Goal: Information Seeking & Learning: Learn about a topic

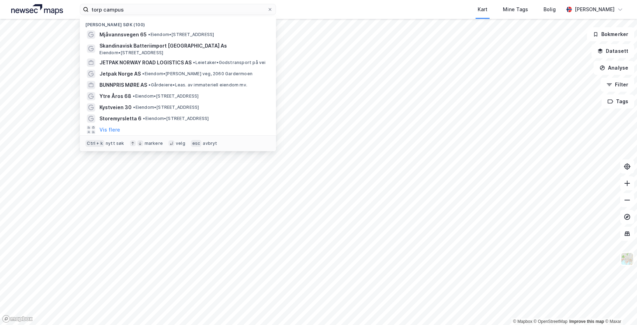
type input "torp campus"
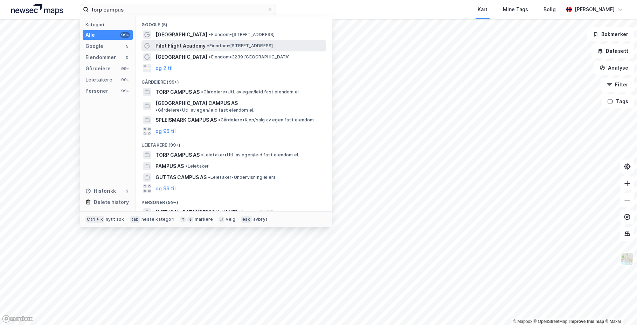
click at [191, 50] on span "Pilot Flight Academy" at bounding box center [180, 46] width 50 height 8
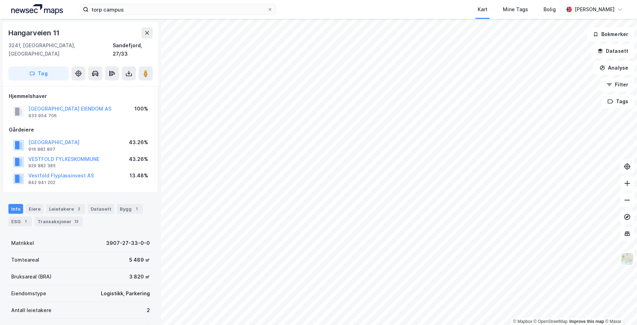
click at [77, 110] on div "[GEOGRAPHIC_DATA] EIENDOM AS 933 954 706 100%" at bounding box center [81, 111] width 144 height 17
click at [68, 204] on div "Leietakere 2" at bounding box center [65, 209] width 39 height 10
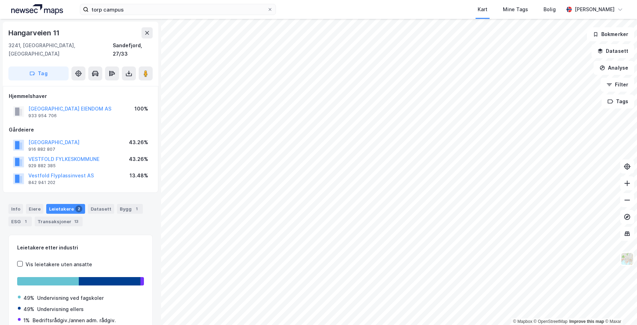
click at [98, 196] on div "Info [PERSON_NAME] 2 Datasett Bygg 1 ESG 1 Transaksjoner 13" at bounding box center [80, 213] width 161 height 34
click at [68, 217] on div "Transaksjoner 13" at bounding box center [59, 222] width 48 height 10
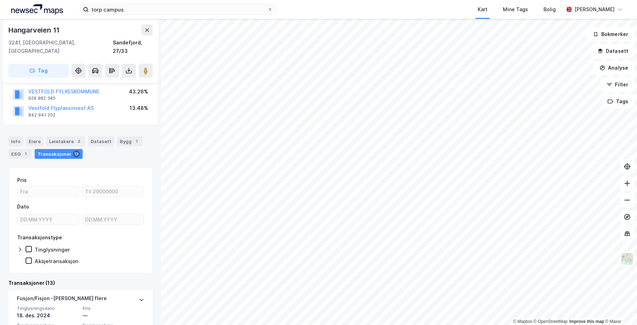
click at [110, 167] on div "Pris Dato Transaksjonstype Tinglysninger Aksjetransaksjon" at bounding box center [80, 220] width 144 height 106
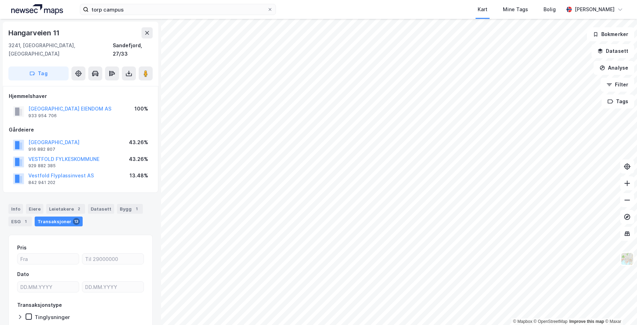
drag, startPoint x: 125, startPoint y: 101, endPoint x: 26, endPoint y: 97, distance: 98.8
click at [26, 103] on div "[GEOGRAPHIC_DATA] EIENDOM AS 933 954 706 100%" at bounding box center [81, 111] width 144 height 17
copy button "[GEOGRAPHIC_DATA] EIENDOM AS"
click at [100, 181] on div "[GEOGRAPHIC_DATA] EIENDOM AS 933 954 706 100% Gårdeiere [GEOGRAPHIC_DATA] 916 8…" at bounding box center [80, 139] width 155 height 107
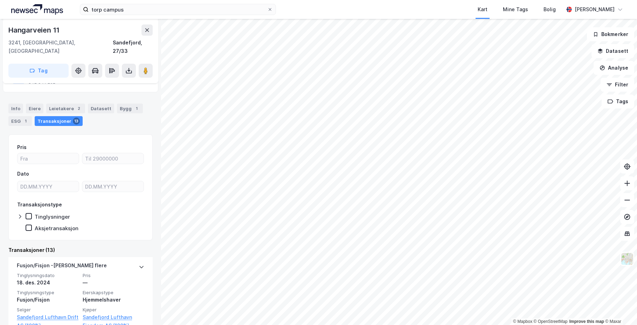
scroll to position [102, 0]
click at [62, 103] on div "Leietakere 2" at bounding box center [65, 108] width 39 height 10
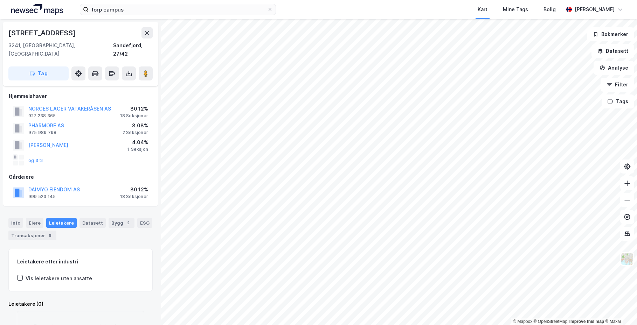
scroll to position [34, 0]
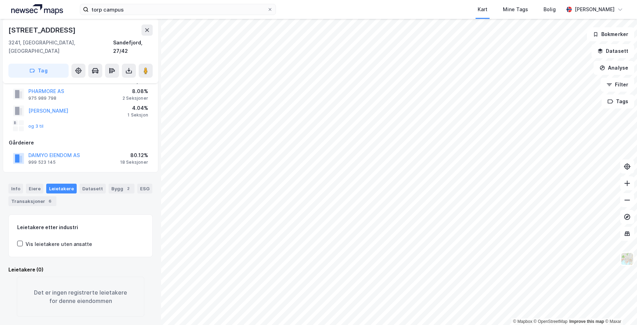
click at [105, 119] on div "og 3 til" at bounding box center [81, 126] width 144 height 14
click at [106, 175] on div "Info [PERSON_NAME] Datasett Bygg 2 ESG Transaksjoner 6" at bounding box center [80, 192] width 161 height 34
click at [107, 202] on div "Info Eiere Leietakere Datasett Bygg 2 ESG Transaksjoner 6 Leietakere etter indu…" at bounding box center [80, 245] width 144 height 141
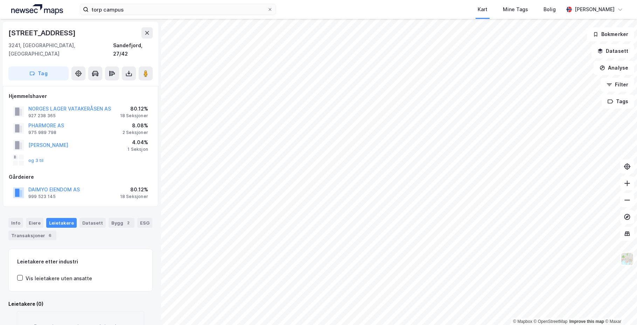
click at [101, 163] on div "Hjemmelshaver NORGES LAGER VATAKERÅSEN AS 927 238 365 80.12% 18 Seksjoner PHARM…" at bounding box center [81, 146] width 144 height 109
drag, startPoint x: 87, startPoint y: 181, endPoint x: 26, endPoint y: 181, distance: 61.6
click at [26, 184] on div "DAIMYO EIENDOM AS 999 523 145 80.12% 18 Seksjoner" at bounding box center [81, 192] width 144 height 17
copy button "DAIMYO EIENDOM AS"
click at [95, 210] on div "Info [PERSON_NAME] Datasett Bygg 2 ESG Transaksjoner 6" at bounding box center [80, 227] width 161 height 34
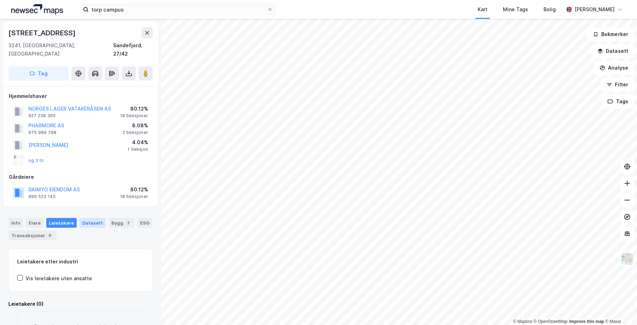
click at [94, 218] on div "Datasett" at bounding box center [92, 223] width 26 height 10
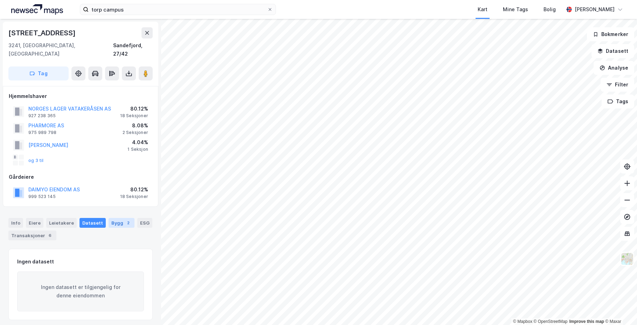
click at [115, 218] on div "Bygg 2" at bounding box center [122, 223] width 26 height 10
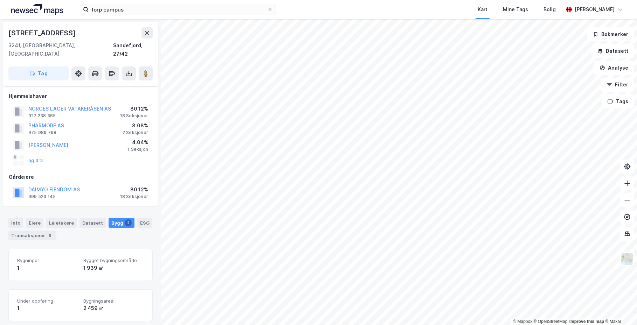
scroll to position [89, 0]
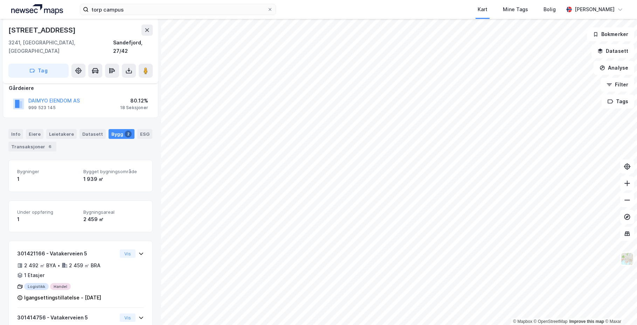
click at [98, 142] on div "Info [PERSON_NAME] Datasett Bygg 2 ESG Transaksjoner 6" at bounding box center [80, 140] width 144 height 22
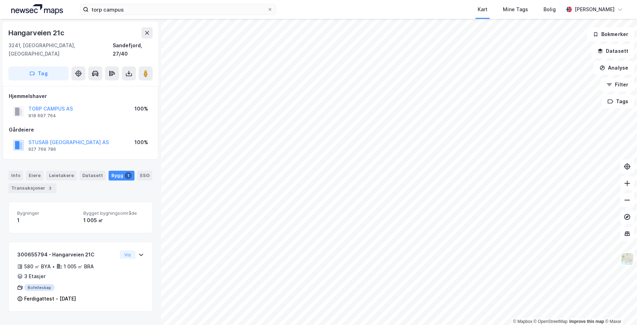
click at [116, 186] on div "Info [PERSON_NAME] Datasett Bygg 1 ESG Transaksjoner 3" at bounding box center [80, 179] width 161 height 34
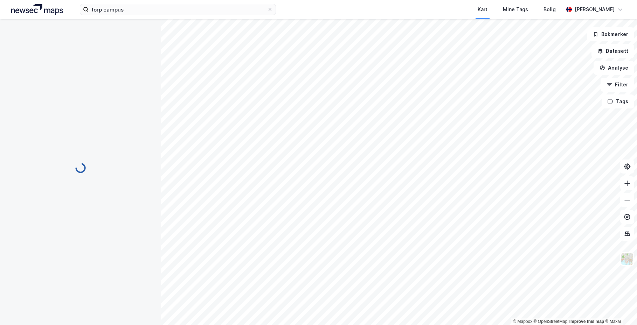
scroll to position [34, 0]
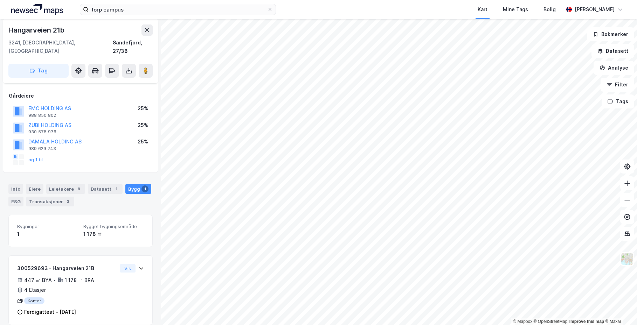
click at [107, 176] on div "Info [PERSON_NAME] 8 Datasett 1 Bygg 1 ESG Transaksjoner 3" at bounding box center [80, 193] width 161 height 34
click at [103, 204] on div "Info Eiere Leietakere 8 Datasett 1 Bygg 1 ESG Transaksjoner 3 Bygninger 1 Bygge…" at bounding box center [80, 250] width 144 height 149
click at [63, 184] on div "Leietakere 8" at bounding box center [65, 189] width 39 height 10
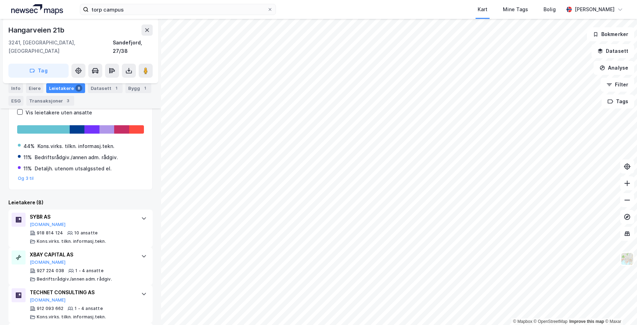
scroll to position [219, 0]
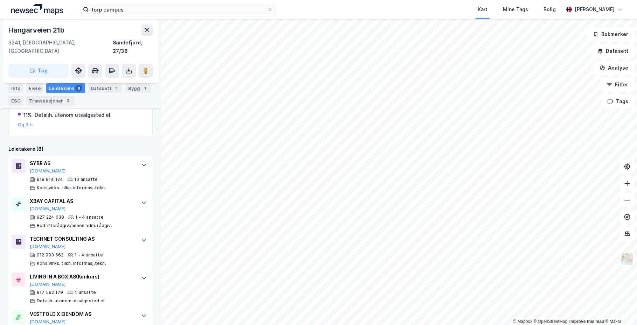
click at [84, 132] on div "Leietakere etter industri Vis leietakere uten ansatte 44% Kons.virks. tilkn. in…" at bounding box center [80, 243] width 144 height 429
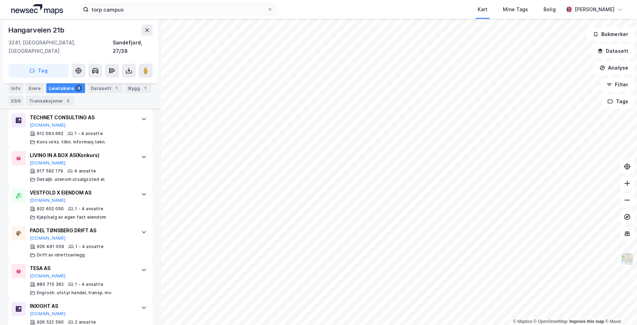
click at [153, 185] on div "Hangarveien 21b 3241, [GEOGRAPHIC_DATA], [GEOGRAPHIC_DATA], 27/38 Tag Hjemmelsh…" at bounding box center [80, 172] width 161 height 306
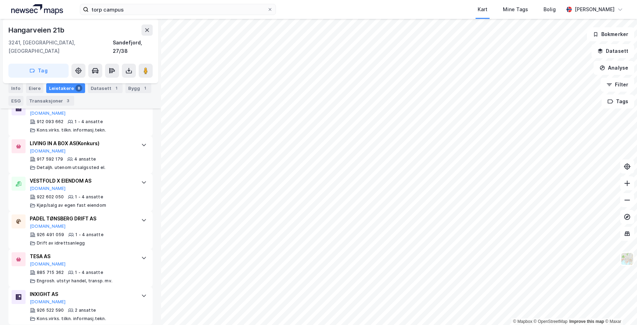
scroll to position [20, 0]
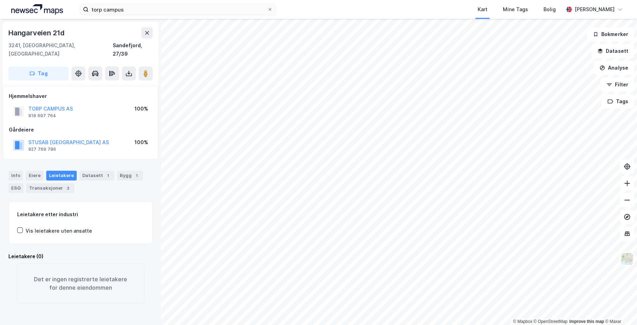
click at [100, 162] on div "Info [PERSON_NAME] Datasett 1 Bygg 1 ESG Transaksjoner 3" at bounding box center [80, 179] width 161 height 34
click at [18, 171] on div "Info" at bounding box center [15, 176] width 15 height 10
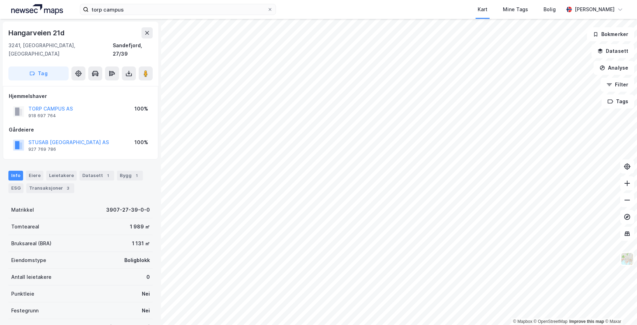
scroll to position [92, 0]
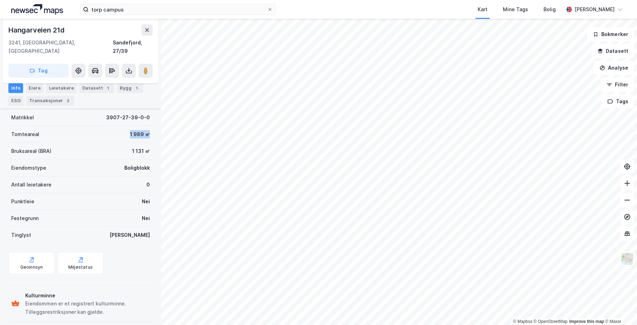
click at [121, 126] on div "Tomteareal 1 989 ㎡" at bounding box center [80, 134] width 144 height 17
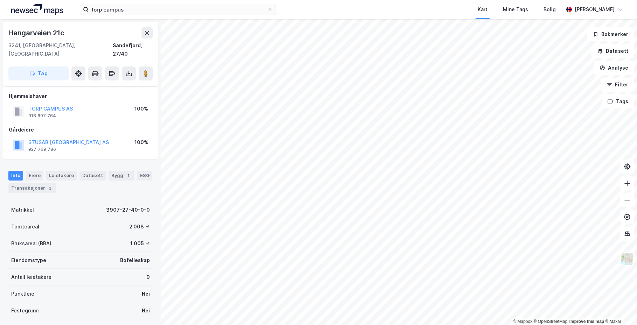
scroll to position [56, 0]
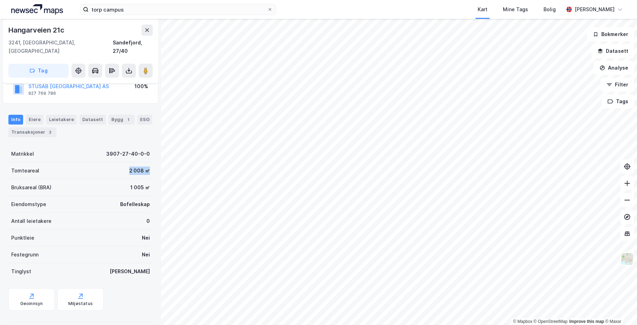
click at [145, 162] on div "Tomteareal 2 008 ㎡" at bounding box center [80, 170] width 144 height 17
drag, startPoint x: 126, startPoint y: 165, endPoint x: 130, endPoint y: 159, distance: 7.1
click at [129, 167] on div "2 008 ㎡" at bounding box center [139, 171] width 21 height 8
click at [63, 166] on div "Tomteareal 2 008 ㎡" at bounding box center [80, 170] width 144 height 17
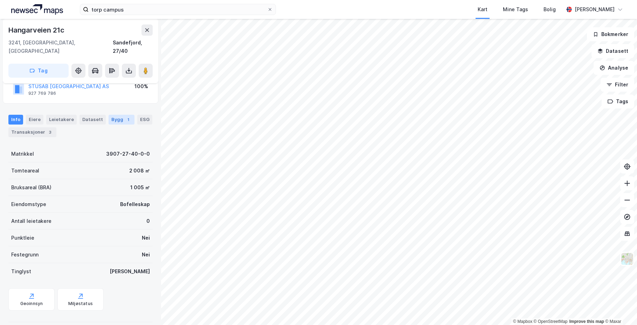
click at [116, 115] on div "Bygg 1" at bounding box center [122, 120] width 26 height 10
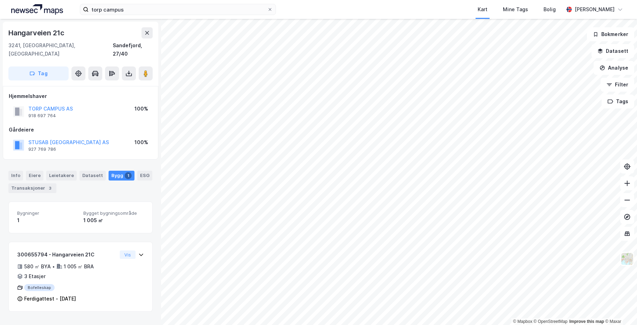
click at [100, 162] on div "Info [PERSON_NAME] Datasett Bygg 1 ESG Transaksjoner 3" at bounding box center [80, 179] width 161 height 34
click at [108, 181] on div "Info [PERSON_NAME] Datasett Bygg 1 ESG Transaksjoner 3" at bounding box center [80, 182] width 144 height 22
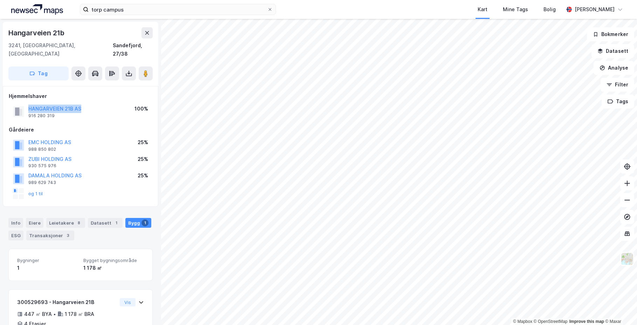
drag, startPoint x: 94, startPoint y: 99, endPoint x: 29, endPoint y: 96, distance: 65.2
click at [29, 103] on div "HANGARVEIEN 21B AS 916 280 319 100%" at bounding box center [81, 111] width 144 height 17
copy button "HANGARVEIEN 21B AS"
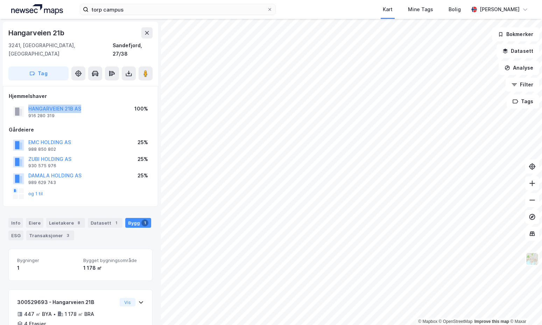
scroll to position [0, 0]
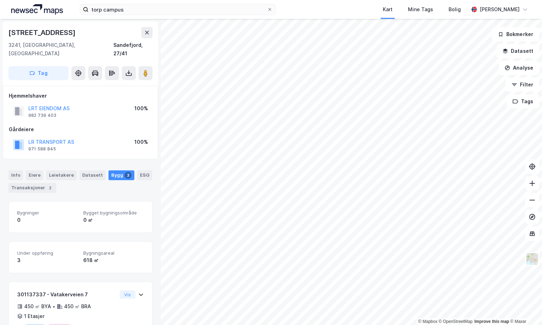
click at [99, 125] on div "Gårdeiere" at bounding box center [81, 129] width 144 height 8
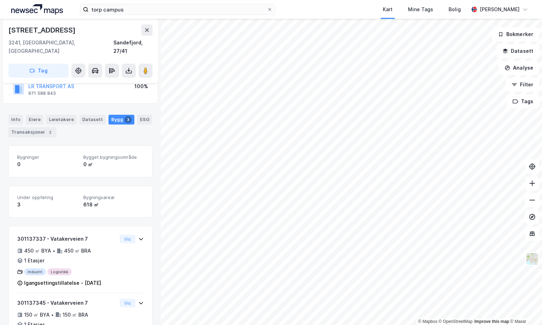
scroll to position [70, 0]
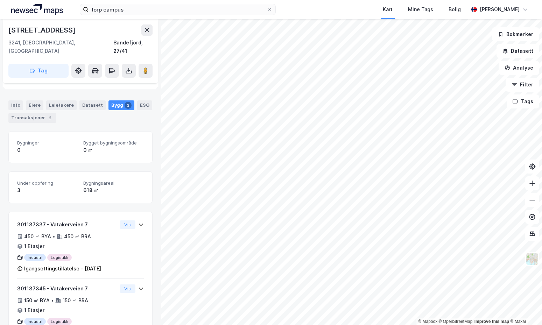
drag, startPoint x: 148, startPoint y: 201, endPoint x: 161, endPoint y: 167, distance: 35.9
click at [148, 201] on div "[STREET_ADDRESS], [GEOGRAPHIC_DATA], 27/41 Tag Hjemmelshaver LRT EIENDOM AS 982…" at bounding box center [80, 172] width 161 height 306
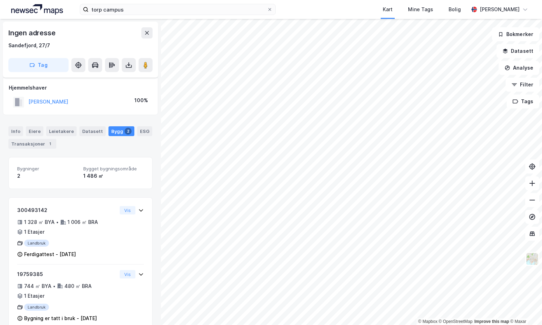
scroll to position [15, 0]
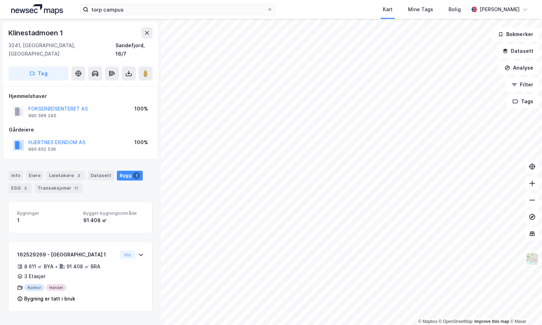
click at [110, 116] on div "Hjemmelshaver FOKSERØDSENTERET AS 990 566 240 100% Gårdeiere HJERTNES EIENDOM A…" at bounding box center [81, 123] width 144 height 62
click at [75, 171] on div "Leietakere 3" at bounding box center [65, 176] width 39 height 10
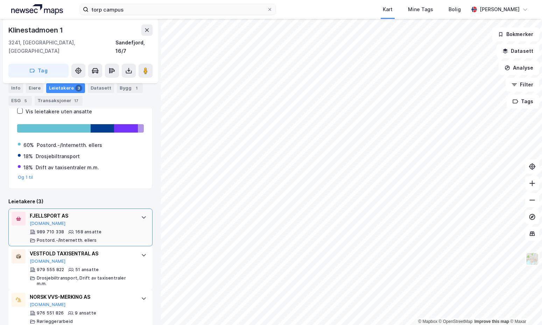
scroll to position [122, 0]
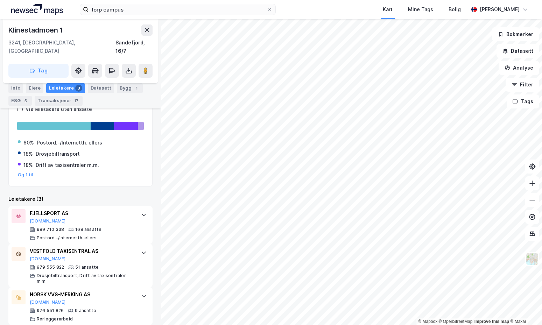
click at [92, 184] on div "Leietakere etter industri Vis leietakere uten ansatte 60% Postord.-/Internetth.…" at bounding box center [80, 203] width 144 height 246
drag, startPoint x: 87, startPoint y: 204, endPoint x: 26, endPoint y: 205, distance: 61.6
click at [26, 206] on div "FJELLSPORT AS [DOMAIN_NAME] 989 710 338 168 ansatte Postord.-/Internetth. ellers" at bounding box center [80, 225] width 144 height 38
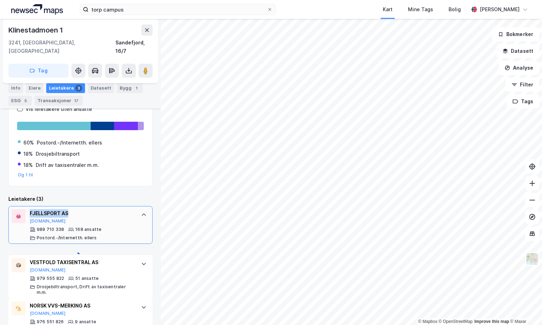
copy div "FJELLSPORT AS"
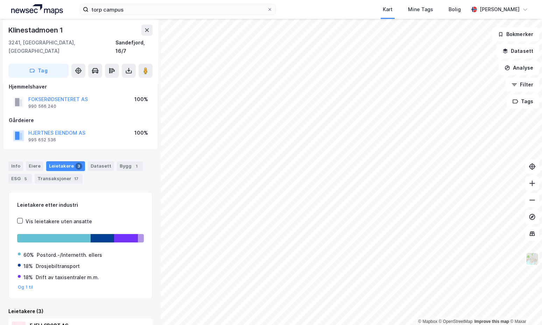
scroll to position [0, 0]
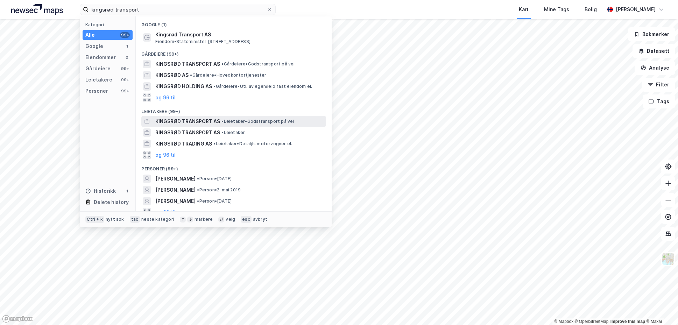
click at [239, 121] on span "• Leietaker • Godstransport på vei" at bounding box center [258, 122] width 72 height 6
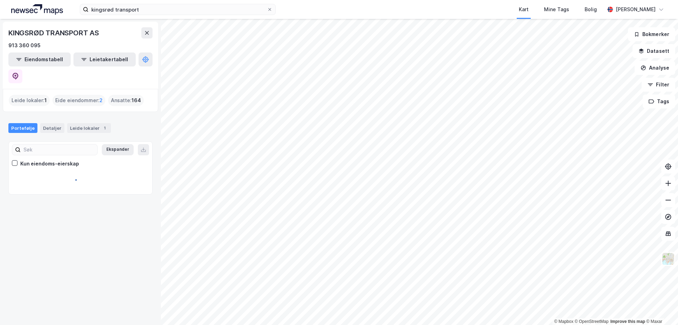
click at [131, 123] on div "Portefølje Detaljer Leide lokaler 1" at bounding box center [80, 128] width 144 height 10
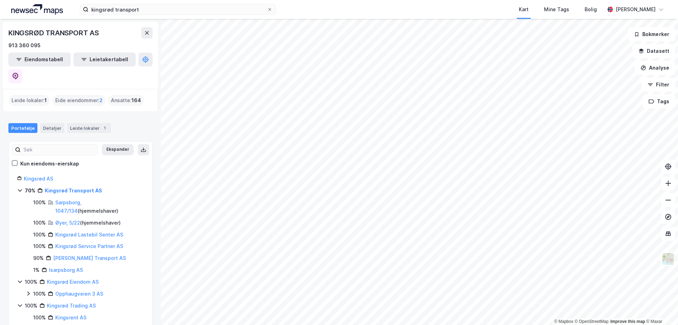
click at [42, 95] on div "Leide lokaler : 1" at bounding box center [29, 100] width 41 height 11
click at [98, 95] on div "Eide eiendommer : 2" at bounding box center [79, 100] width 53 height 11
click at [99, 96] on span "2" at bounding box center [100, 100] width 3 height 8
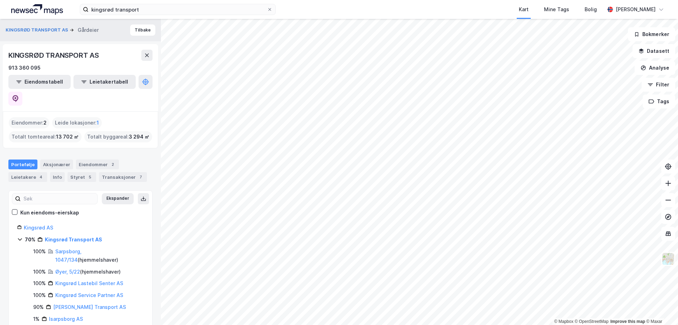
click at [126, 151] on div "Portefølje Aksjonærer Eiendommer 2 Leietakere 4 Info Styret 5 Transaksjoner 7" at bounding box center [80, 168] width 161 height 34
click at [39, 225] on link "Kingsrød AS" at bounding box center [38, 228] width 29 height 6
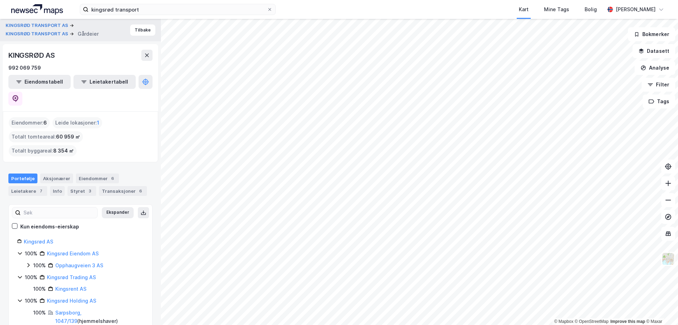
click at [131, 165] on div "Portefølje Aksjonærer Eiendommer 6 Leietakere 7 Info Styret 3 Transaksjoner 6" at bounding box center [80, 182] width 161 height 34
click at [182, 8] on input "kingsrød transport" at bounding box center [178, 9] width 179 height 11
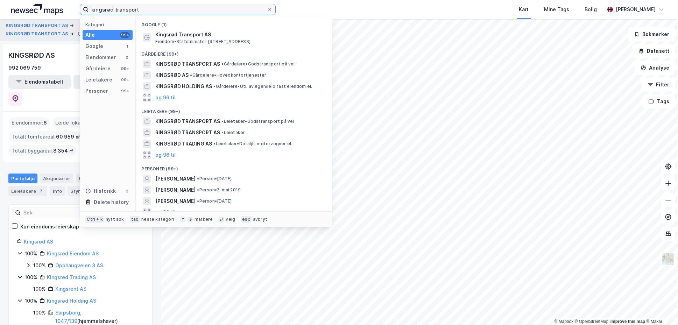
click at [182, 8] on input "kingsrød transport" at bounding box center [178, 9] width 179 height 11
type input "DHL"
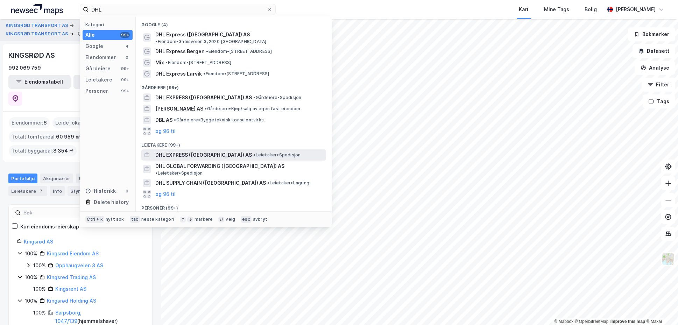
click at [215, 152] on span "DHL EXPRESS (NORWAY) AS" at bounding box center [203, 155] width 97 height 8
